Goal: Obtain resource: Download file/media

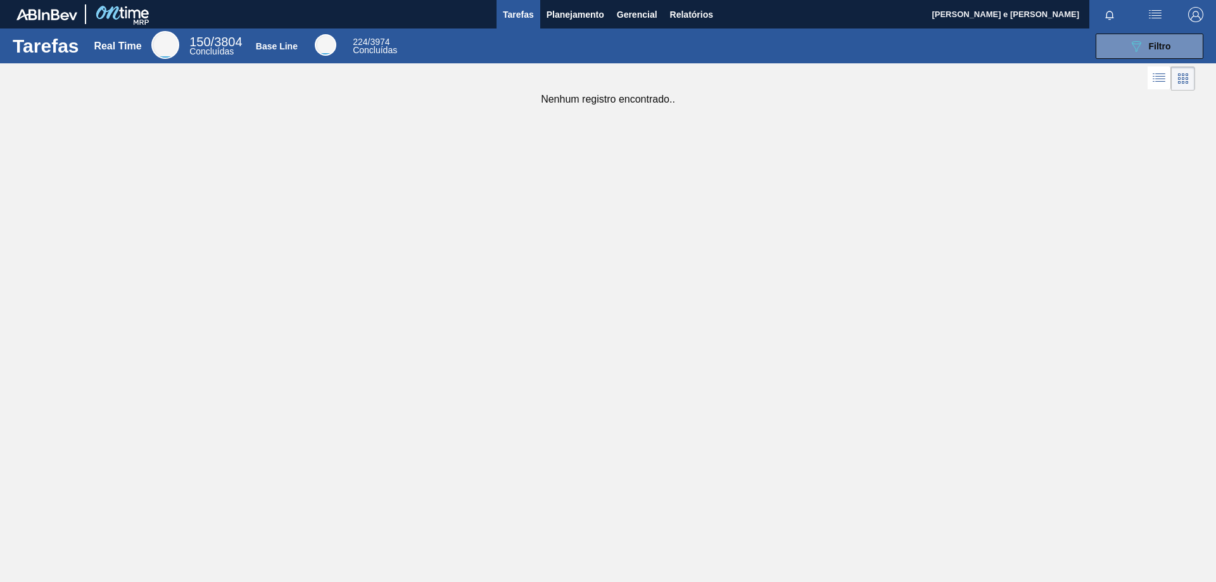
drag, startPoint x: 694, startPoint y: 243, endPoint x: 734, endPoint y: 54, distance: 192.8
click at [694, 227] on div "Tarefas Real Time 150 / 3804 Concluídas Base Line 224 / 3974 Concluídas 089F7B8…" at bounding box center [608, 277] width 1216 height 497
click at [700, 17] on span "Relatórios" at bounding box center [691, 14] width 43 height 15
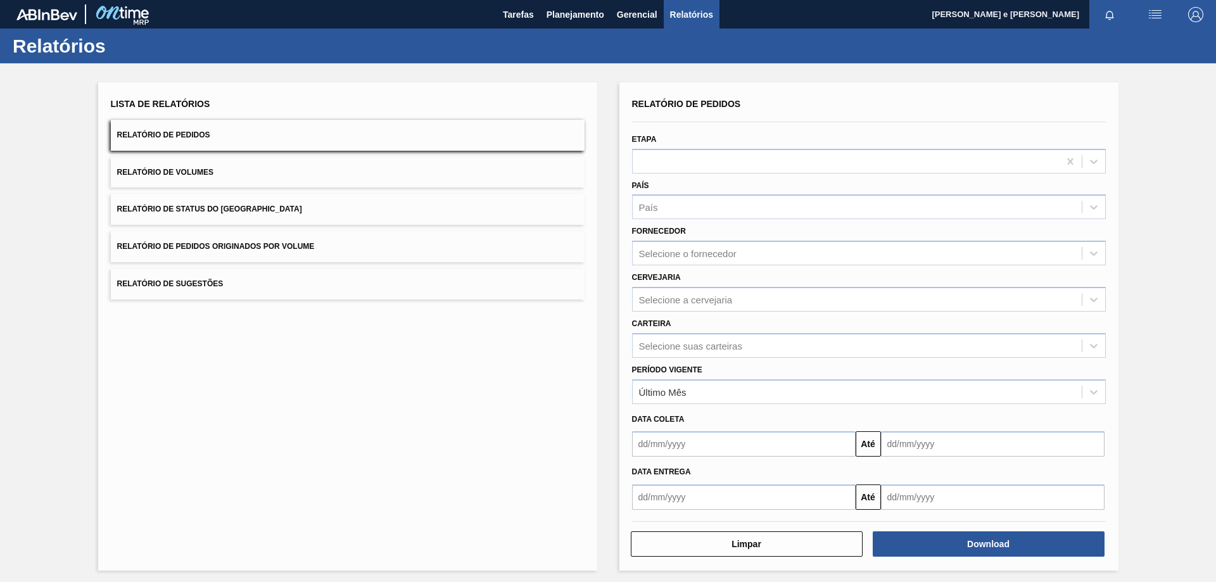
click at [172, 125] on button "Relatório de Pedidos" at bounding box center [348, 135] width 474 height 31
click at [636, 219] on div "País" at bounding box center [869, 206] width 474 height 25
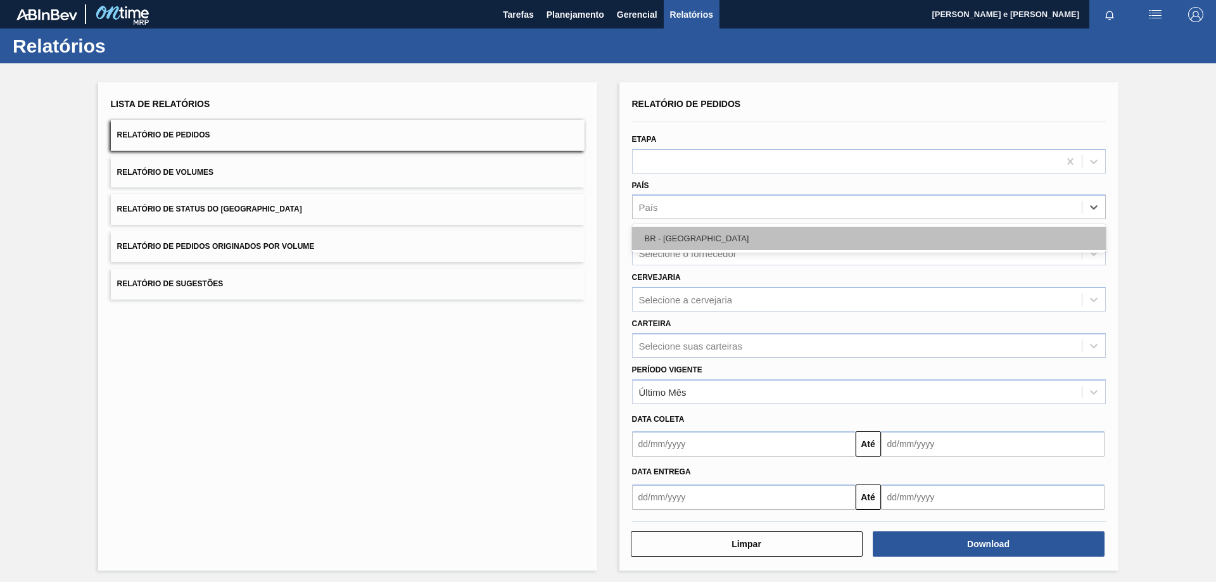
click at [661, 241] on div "BR - [GEOGRAPHIC_DATA]" at bounding box center [869, 238] width 474 height 23
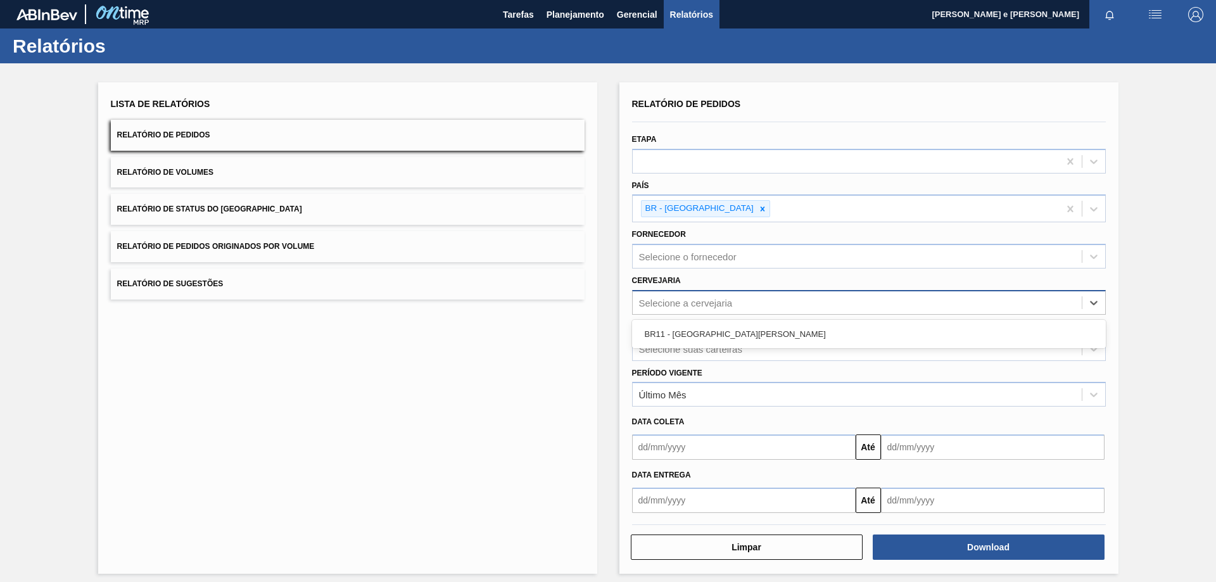
click at [679, 307] on div "Selecione a cervejaria" at bounding box center [686, 302] width 94 height 11
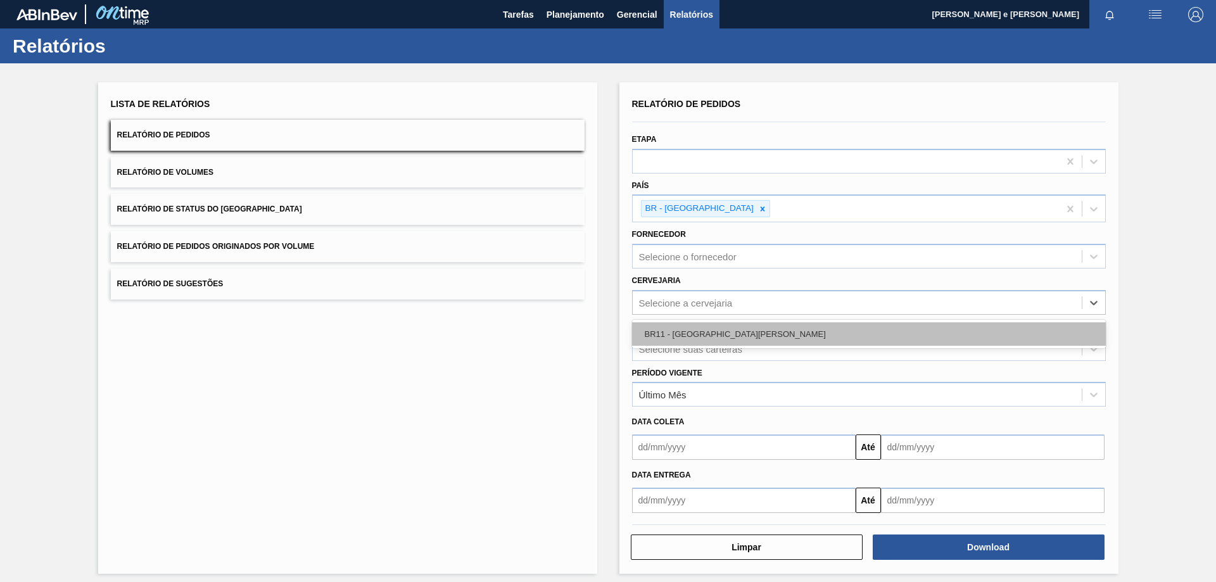
click at [682, 343] on div "BR11 - [GEOGRAPHIC_DATA][PERSON_NAME]" at bounding box center [869, 333] width 474 height 23
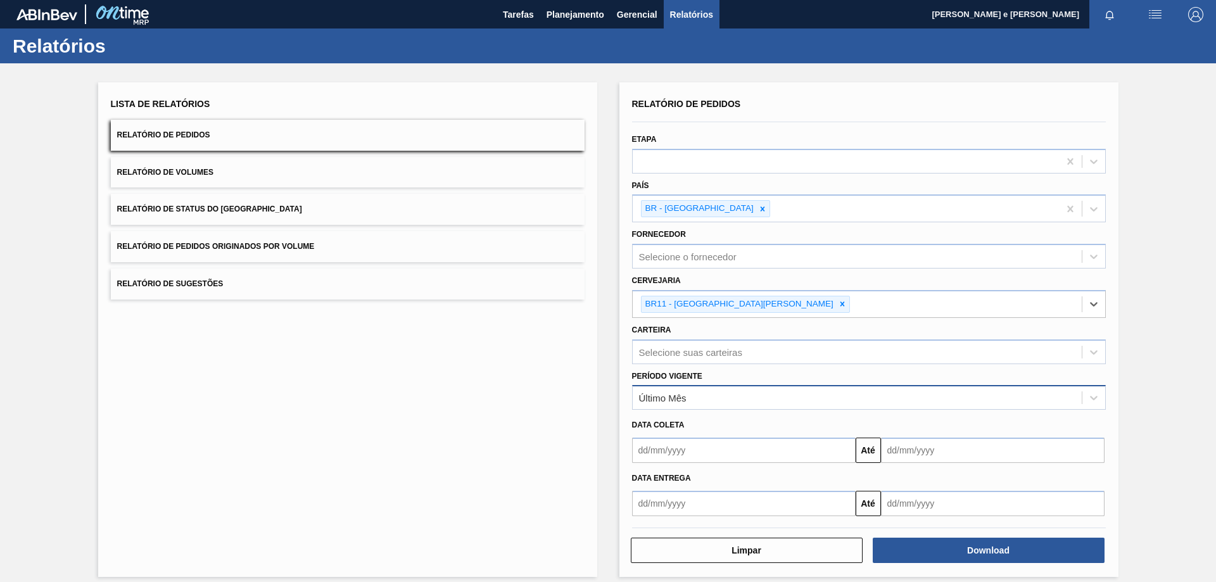
click at [675, 395] on div "Último Mês" at bounding box center [663, 398] width 48 height 11
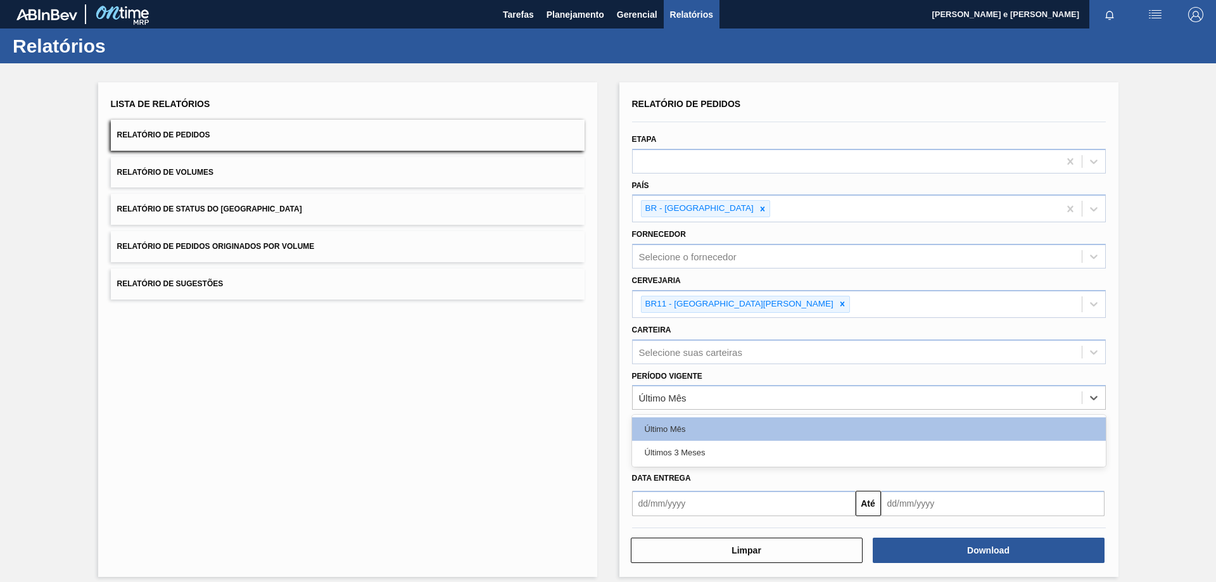
click at [659, 449] on div "Últimos 3 Meses" at bounding box center [869, 452] width 474 height 23
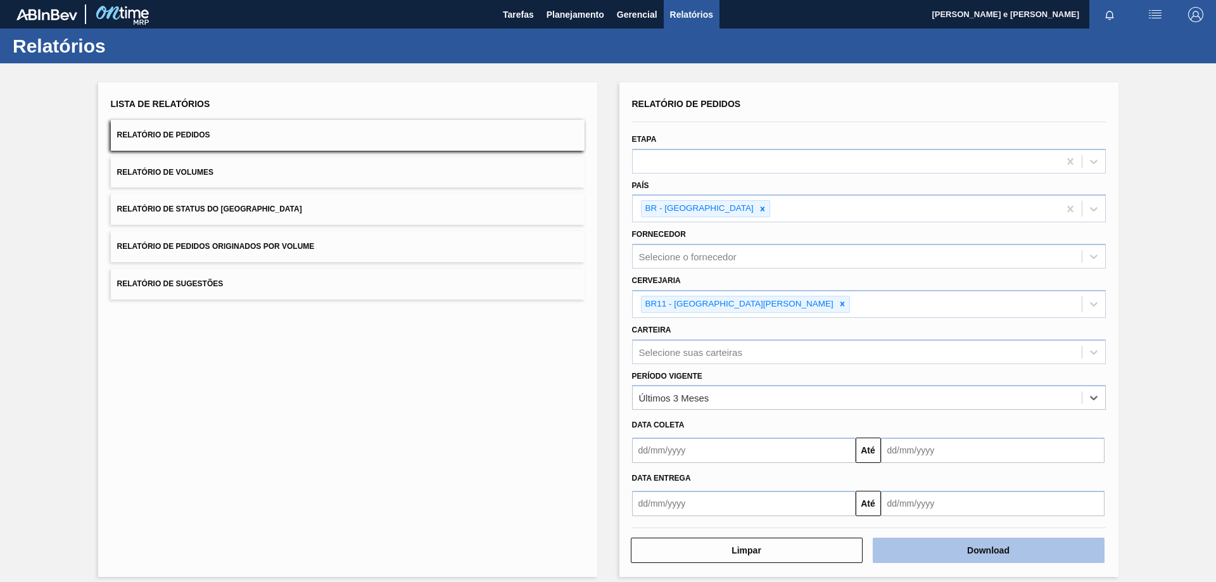
click at [1014, 551] on button "Download" at bounding box center [989, 550] width 232 height 25
